Goal: Download file/media

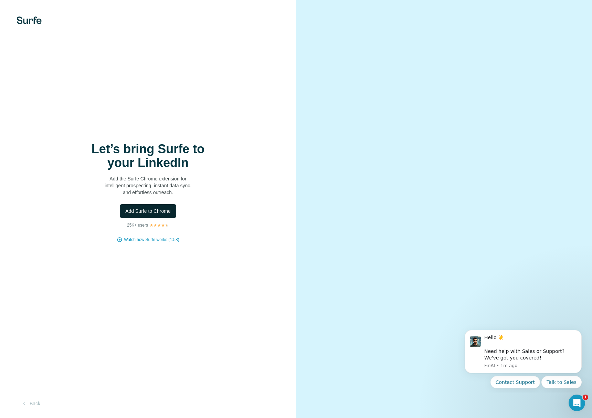
click at [157, 206] on button "Add Surfe to Chrome" at bounding box center [148, 211] width 56 height 14
